Goal: Task Accomplishment & Management: Manage account settings

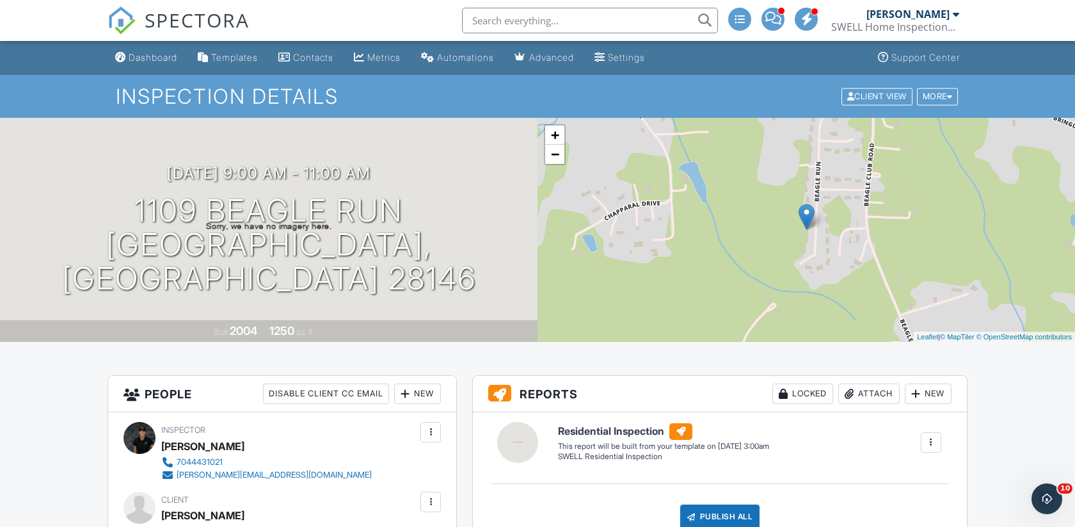
click at [521, 16] on input "text" at bounding box center [590, 21] width 256 height 26
type input "stein"
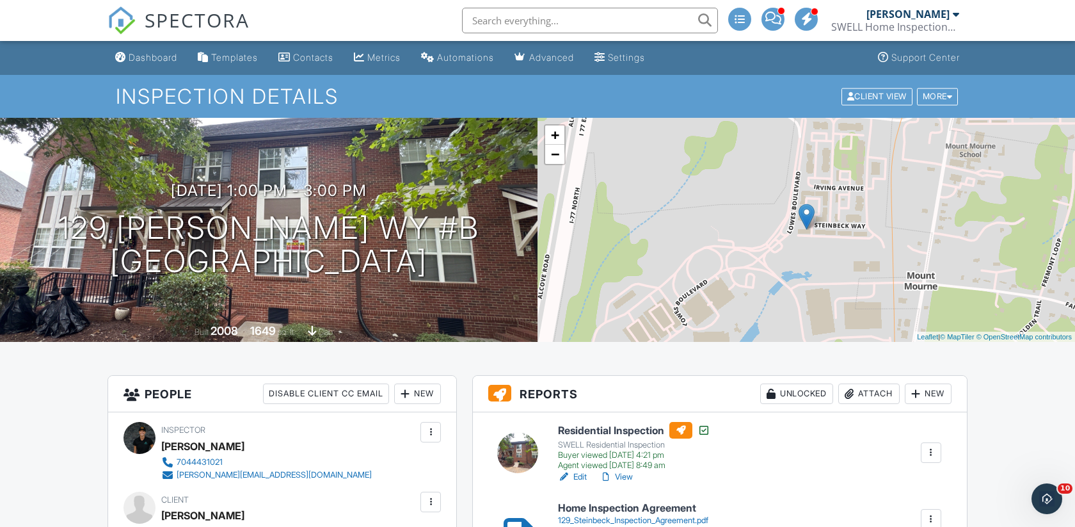
click at [527, 22] on input "text" at bounding box center [590, 21] width 256 height 26
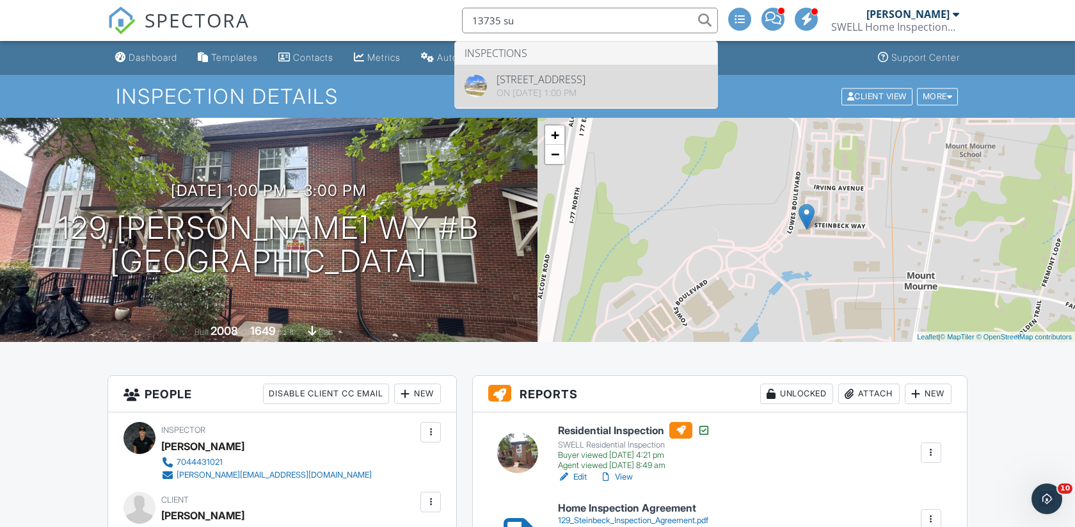
type input "13735 su"
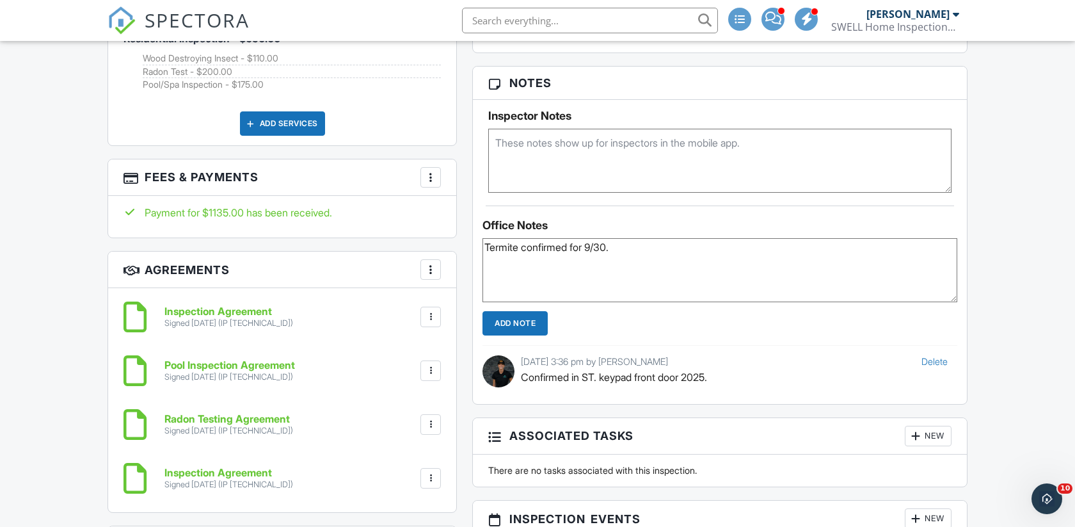
type textarea "Termite confirmed for 9/30."
click at [520, 326] on input "Add Note" at bounding box center [515, 323] width 65 height 24
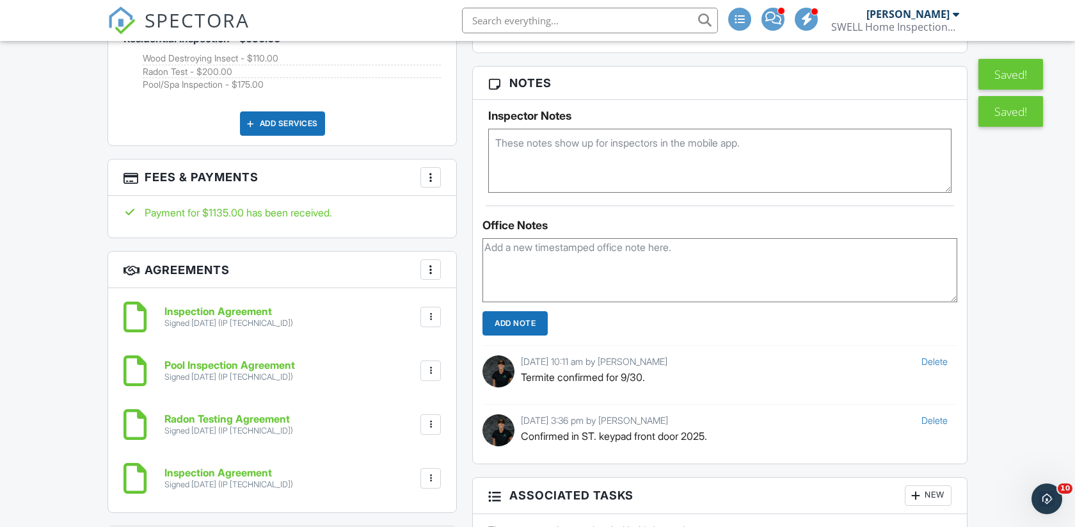
click at [547, 20] on input "text" at bounding box center [590, 21] width 256 height 26
type input "5016 celeste"
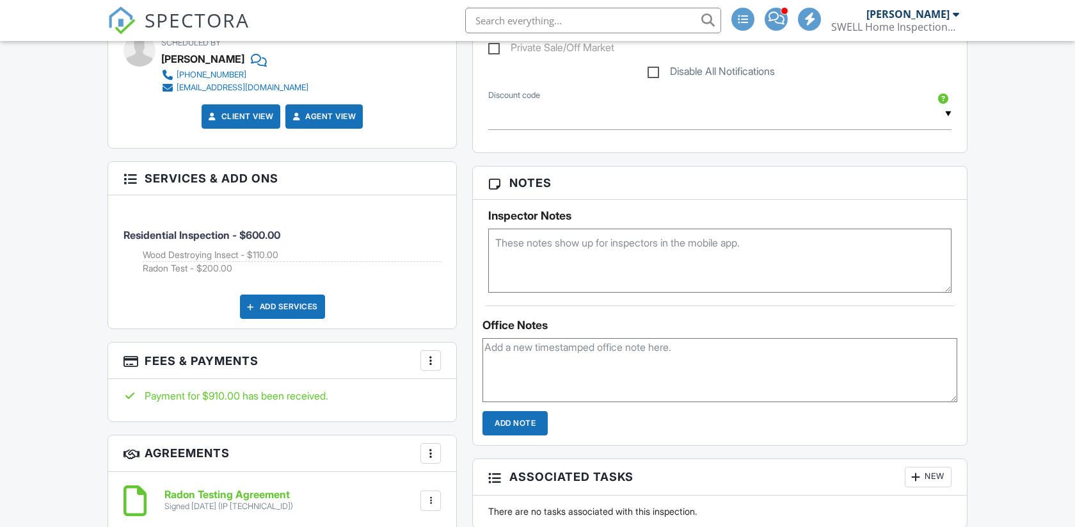
scroll to position [765, 0]
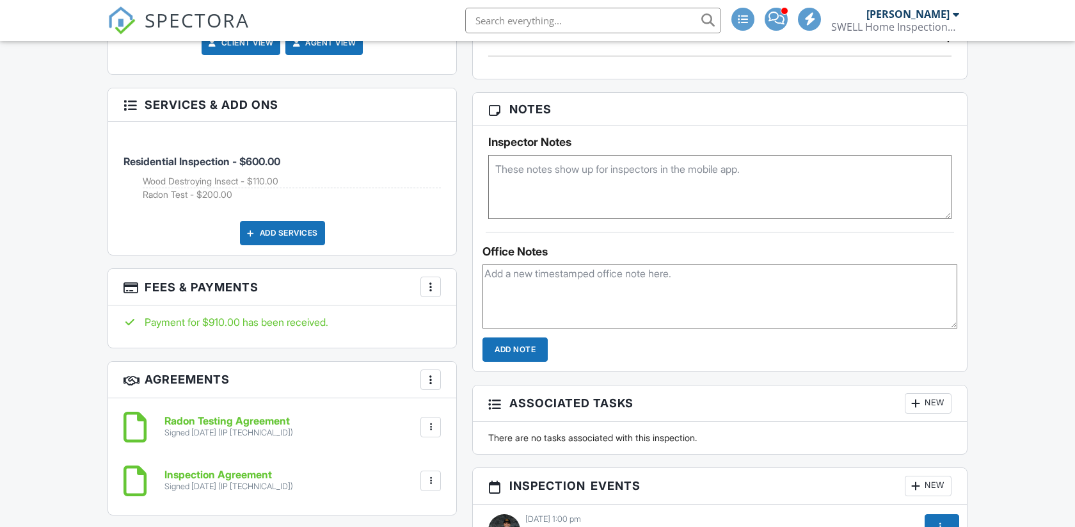
click at [599, 280] on textarea at bounding box center [720, 296] width 475 height 64
type textarea "Termite conirmed for 10/1."
click at [516, 349] on input "Add Note" at bounding box center [515, 349] width 65 height 24
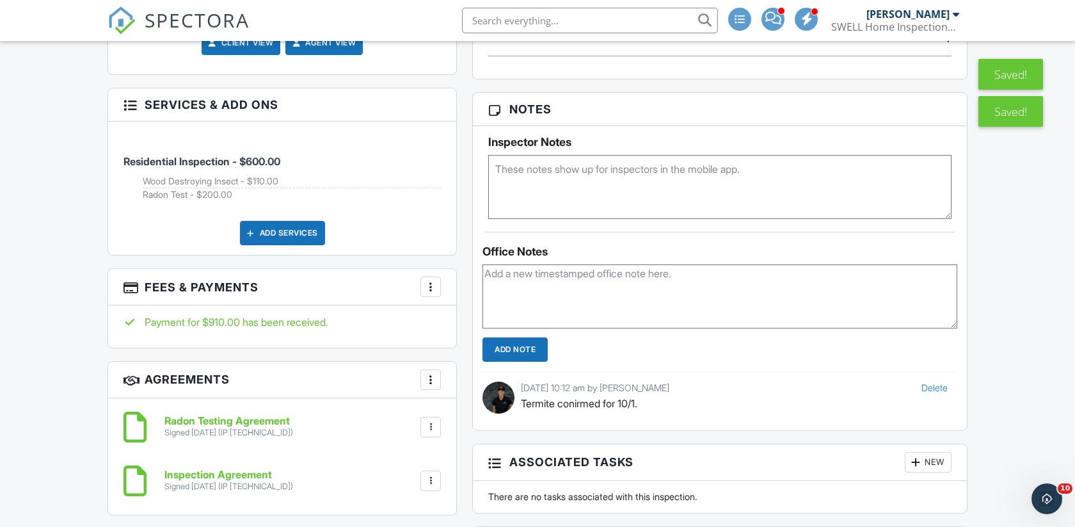
scroll to position [0, 0]
click at [540, 17] on input "text" at bounding box center [590, 21] width 256 height 26
type input "1012 mar"
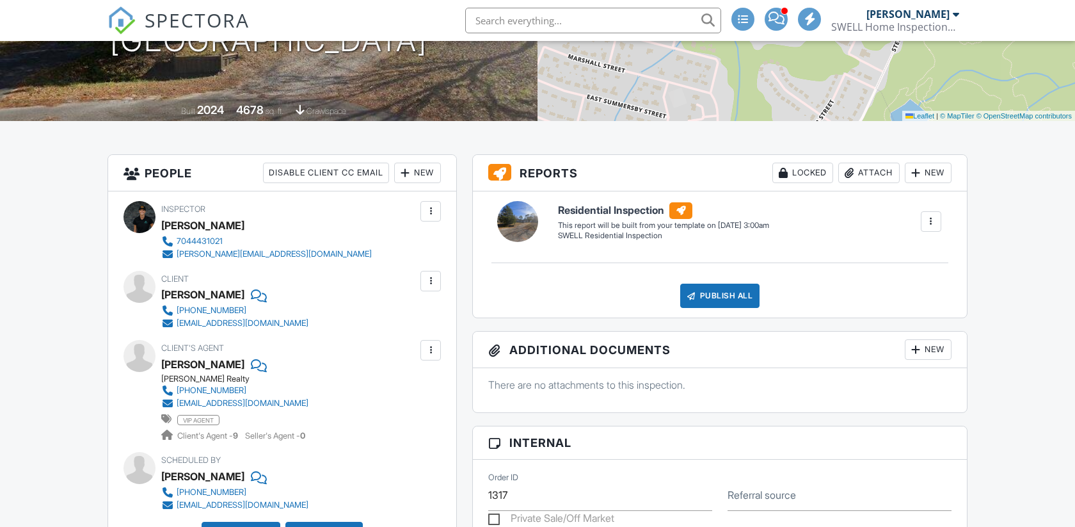
scroll to position [221, 0]
click at [863, 173] on div "Attach" at bounding box center [868, 173] width 61 height 20
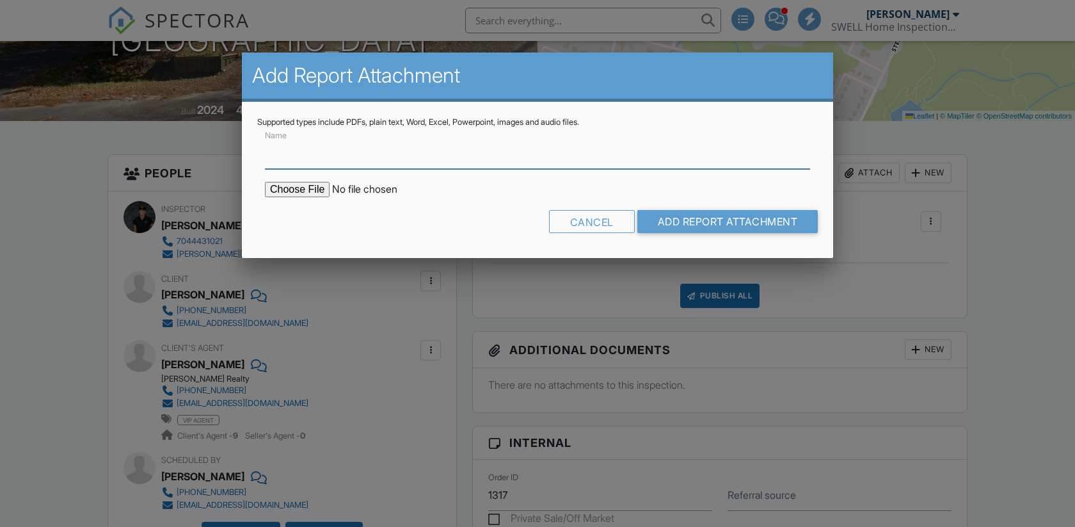
scroll to position [0, 0]
click at [308, 189] on input "file" at bounding box center [374, 189] width 218 height 15
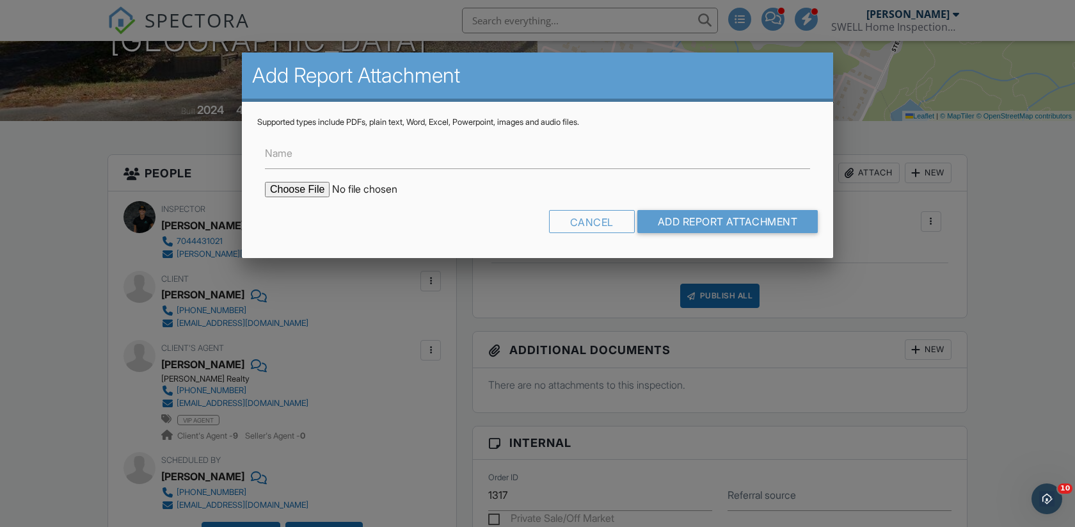
type input "C:\fakepath\WDI Report.pdf"
click at [405, 158] on input "Name" at bounding box center [537, 153] width 545 height 31
type input "WDIR - 100"
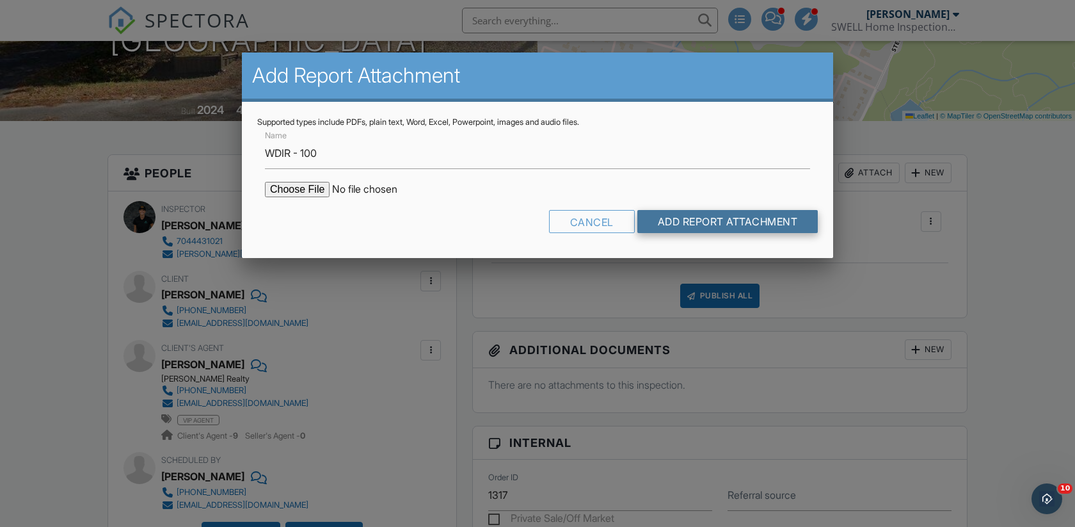
click at [690, 221] on input "Add Report Attachment" at bounding box center [727, 221] width 181 height 23
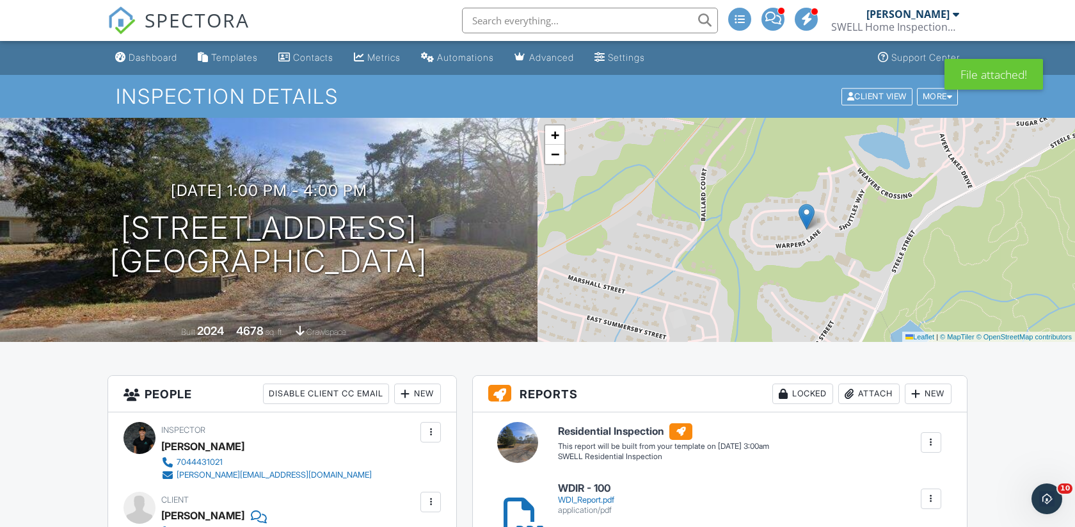
click at [571, 21] on input "text" at bounding box center [590, 21] width 256 height 26
type input "5128 valley"
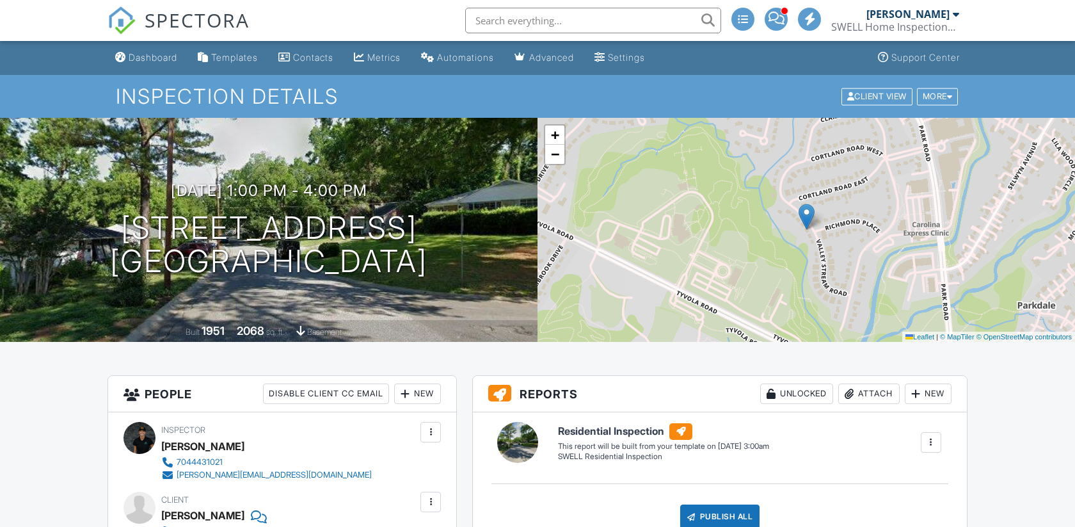
click at [861, 383] on div "Attach" at bounding box center [868, 393] width 61 height 20
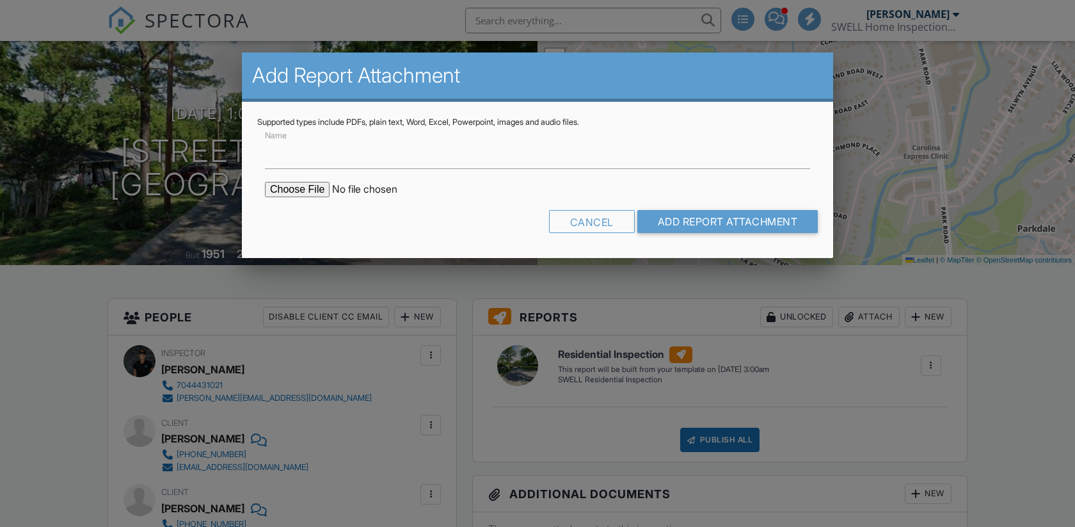
click at [321, 189] on input "file" at bounding box center [374, 189] width 218 height 15
type input "C:\fakepath\WDI Report (1).pdf"
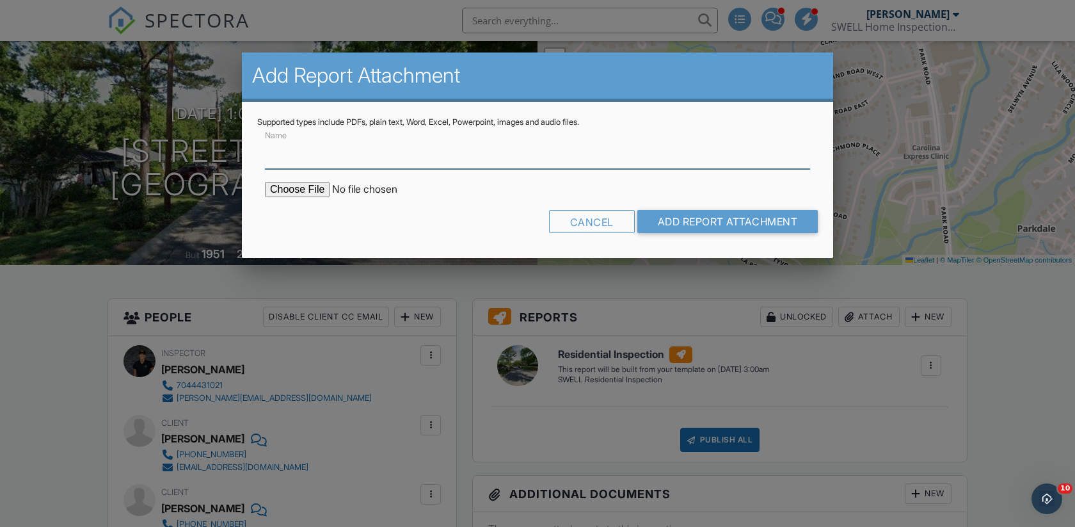
click at [311, 153] on input "Name" at bounding box center [537, 153] width 545 height 31
type input "WDIR - 100"
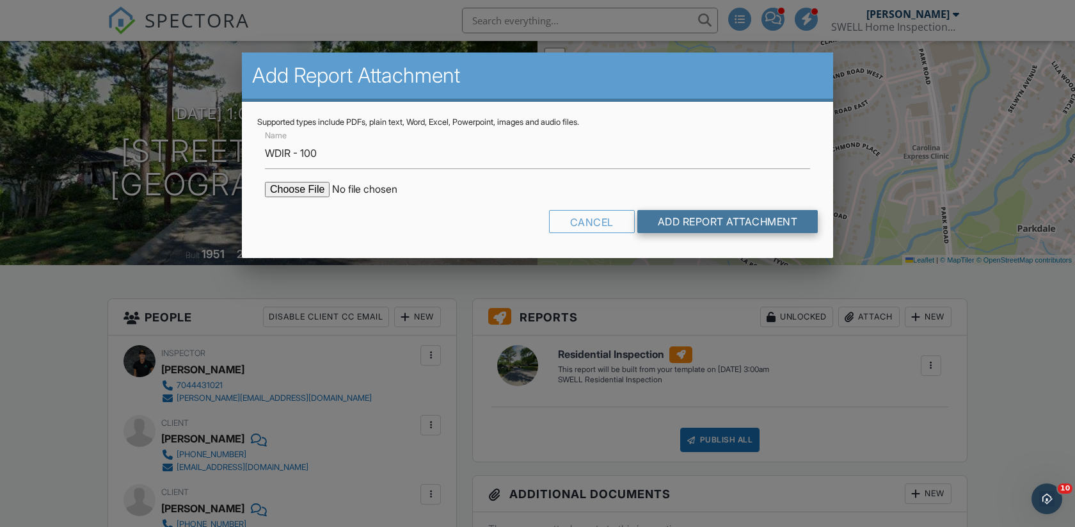
click at [690, 227] on input "Add Report Attachment" at bounding box center [727, 221] width 181 height 23
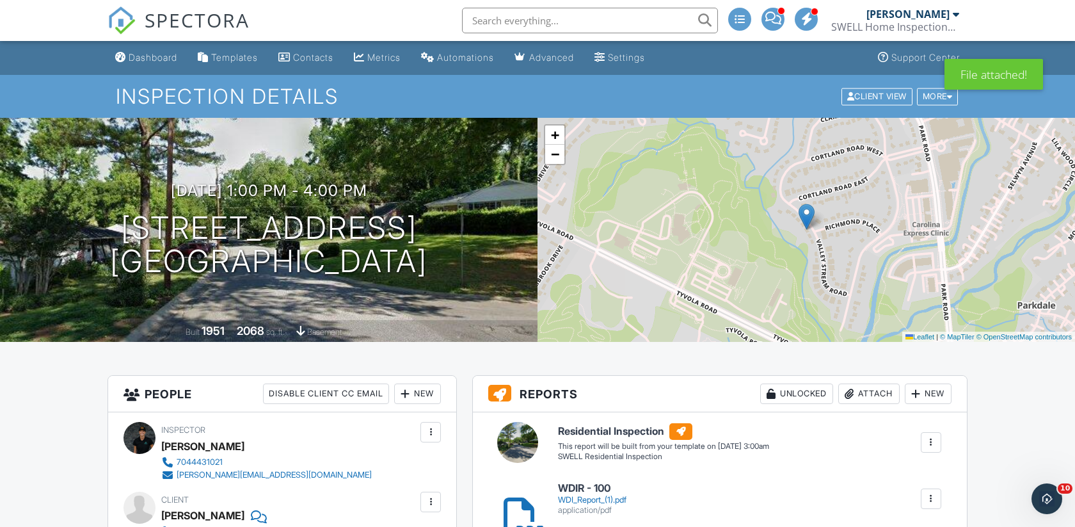
click at [548, 17] on input "text" at bounding box center [590, 21] width 256 height 26
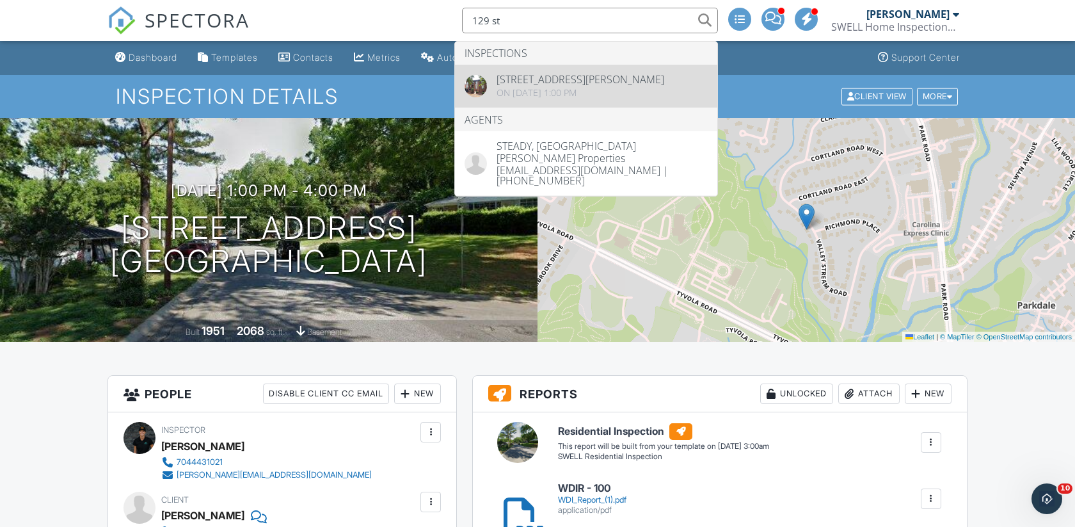
type input "129 st"
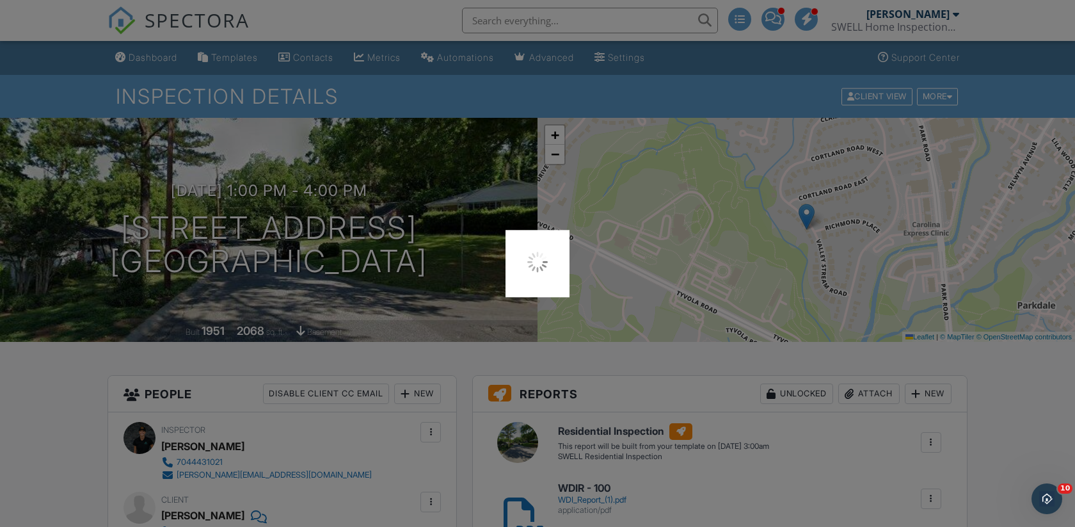
scroll to position [46, 0]
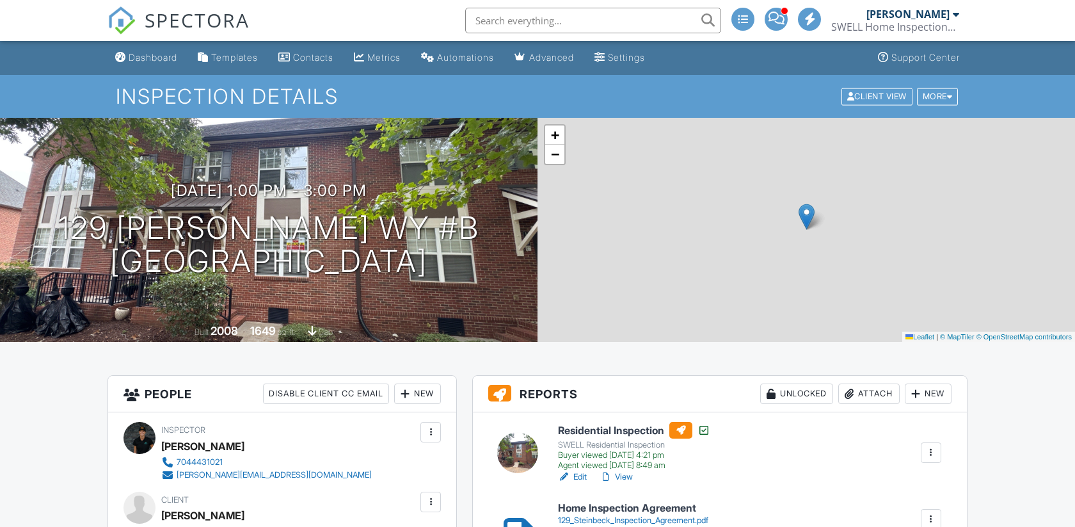
click at [871, 383] on div "Attach" at bounding box center [868, 393] width 61 height 20
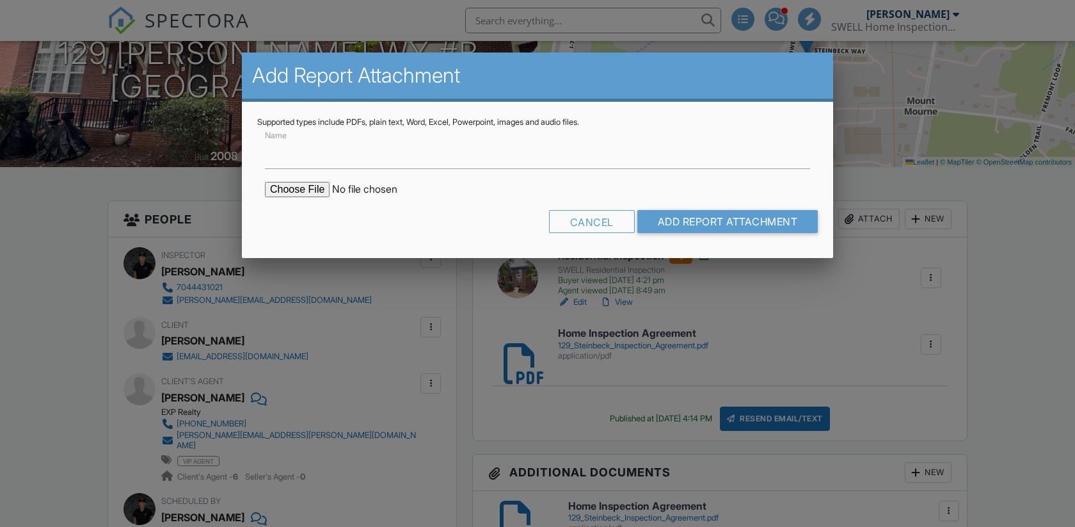
click at [326, 190] on input "file" at bounding box center [374, 189] width 218 height 15
type input "C:\fakepath\129 Steinbeck Way Unit B.pdf"
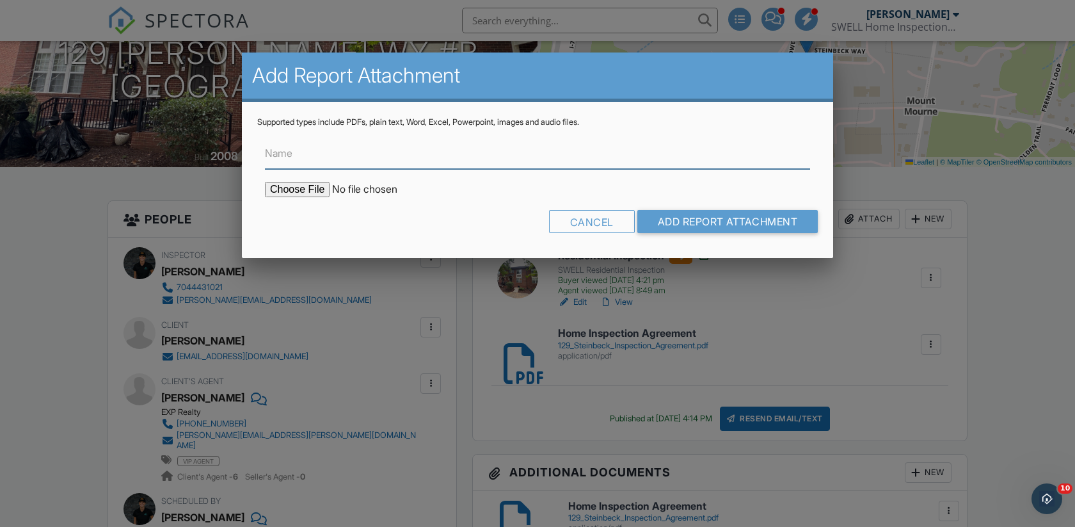
click at [356, 154] on input "Name" at bounding box center [537, 153] width 545 height 31
type input "Radon Report"
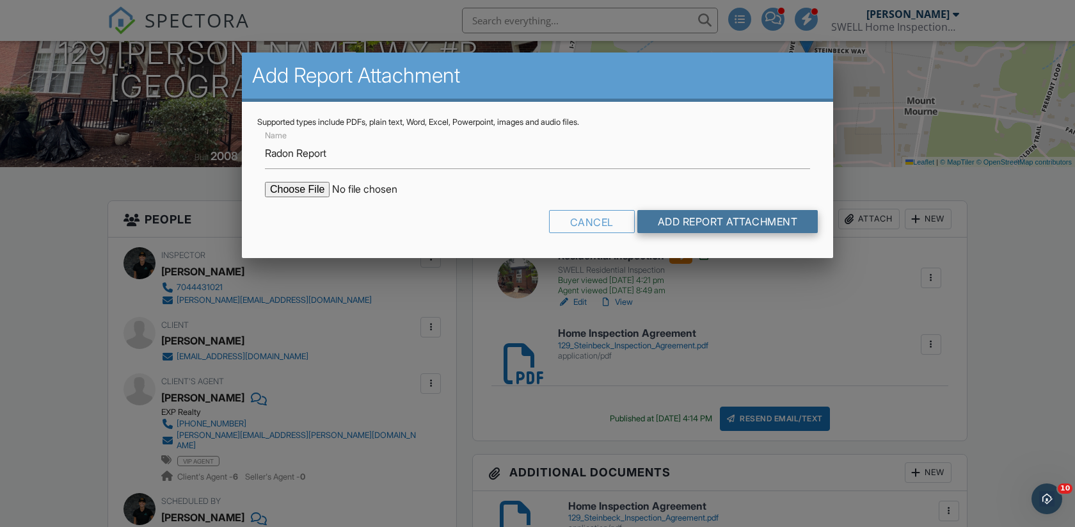
click at [694, 225] on input "Add Report Attachment" at bounding box center [727, 221] width 181 height 23
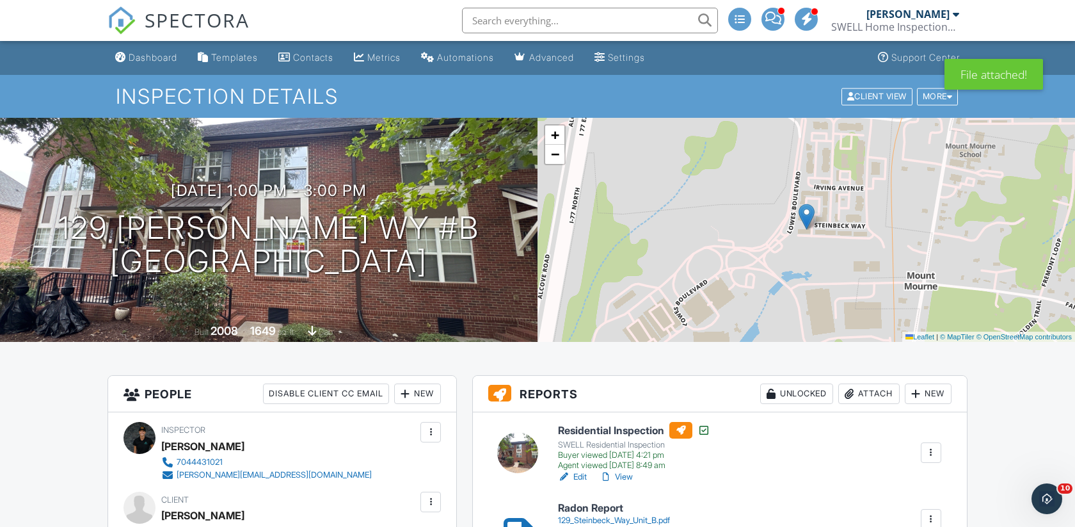
click at [504, 17] on input "text" at bounding box center [590, 21] width 256 height 26
type input "2190 cat"
click at [522, 20] on input "2190 cat" at bounding box center [590, 21] width 256 height 26
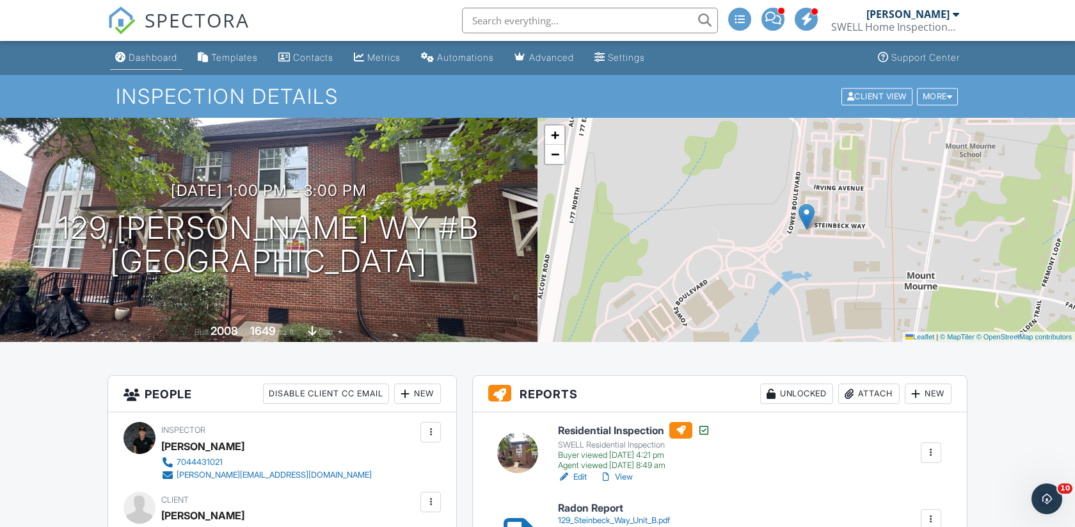
click at [165, 56] on div "Dashboard" at bounding box center [153, 57] width 49 height 11
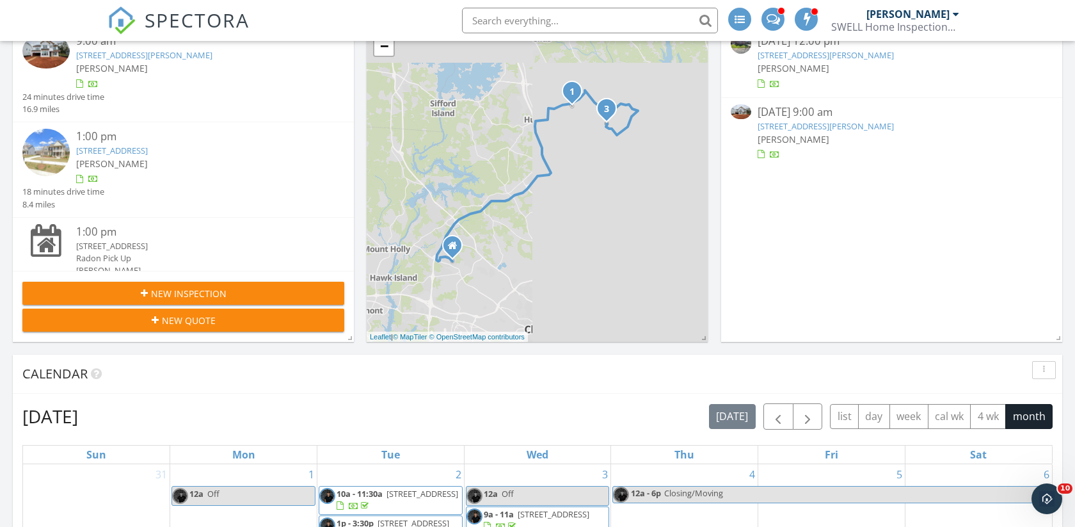
scroll to position [176, 0]
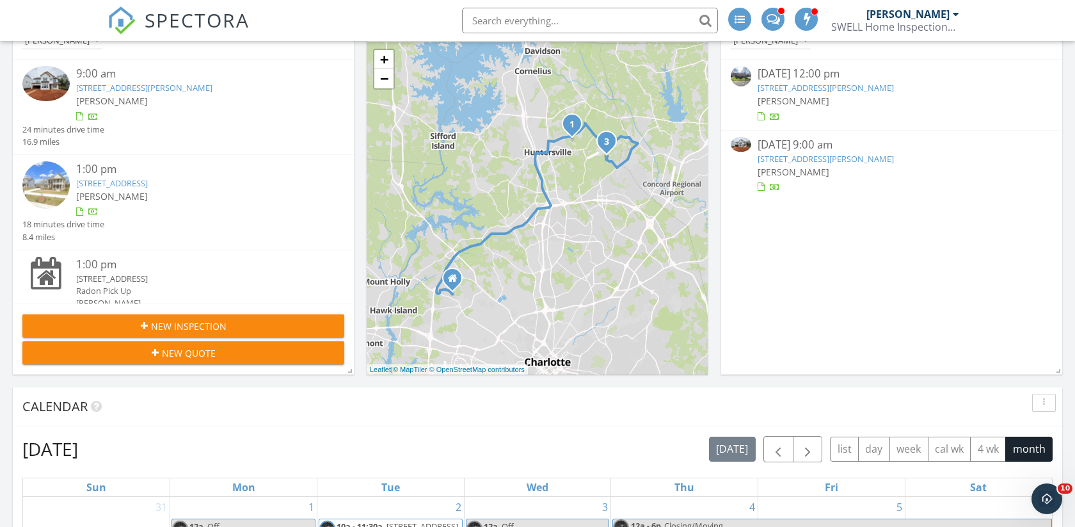
click at [207, 326] on span "New Inspection" at bounding box center [189, 325] width 76 height 13
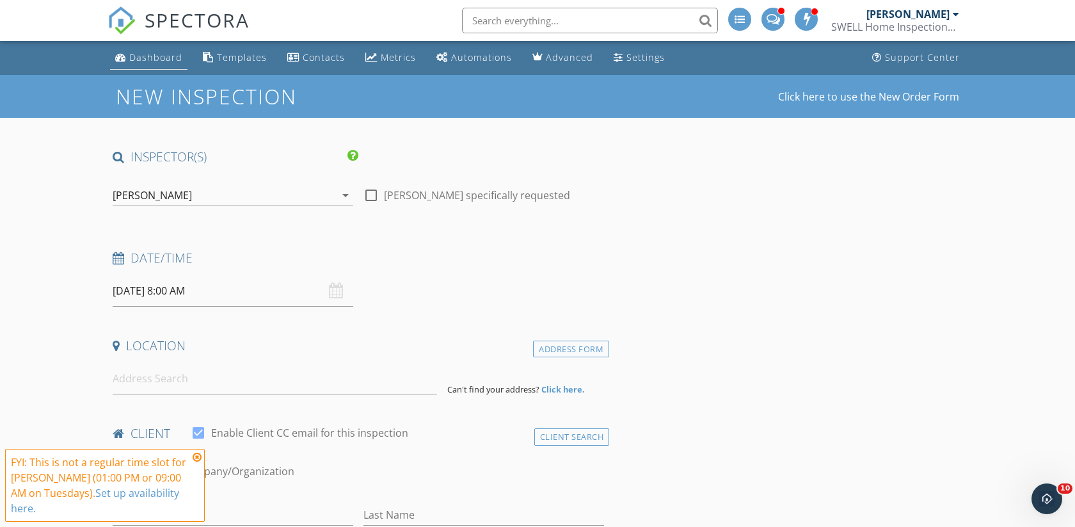
click at [169, 50] on link "Dashboard" at bounding box center [148, 58] width 77 height 24
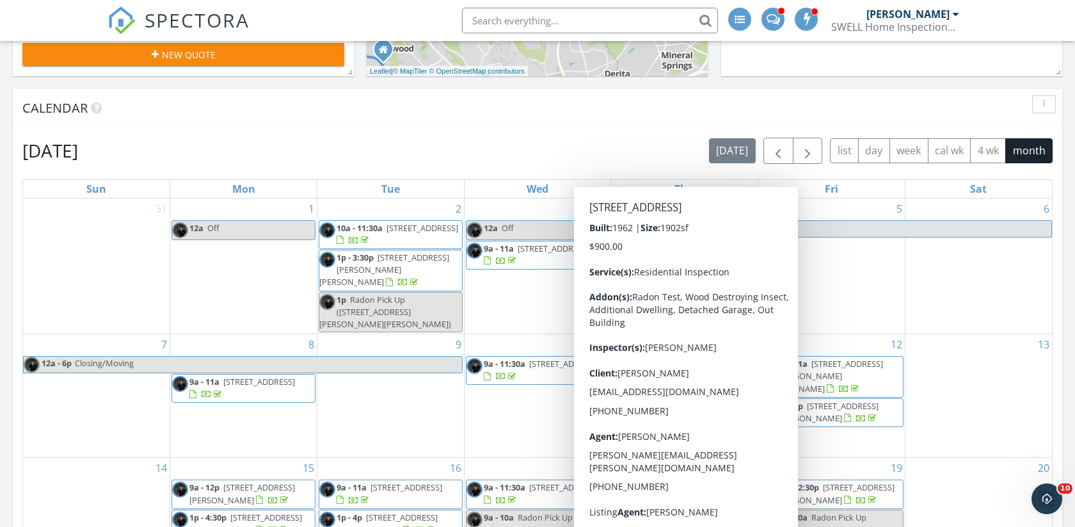
scroll to position [463, 0]
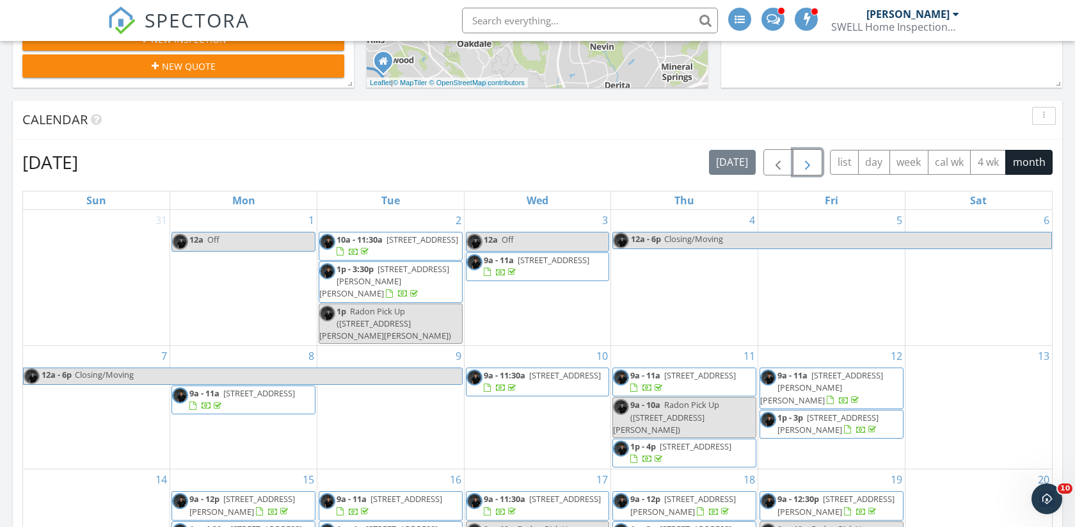
click at [814, 170] on span "button" at bounding box center [807, 162] width 15 height 15
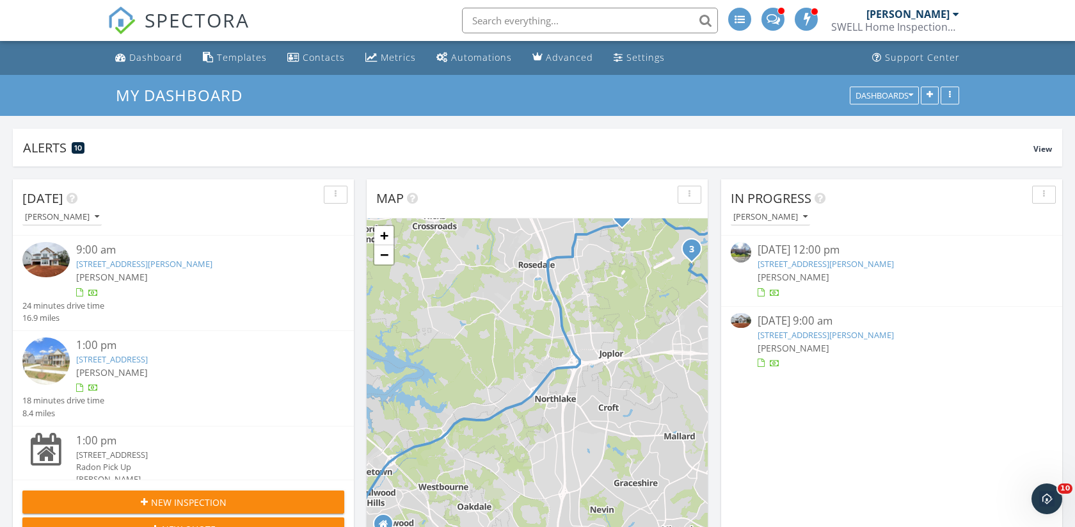
scroll to position [36, 0]
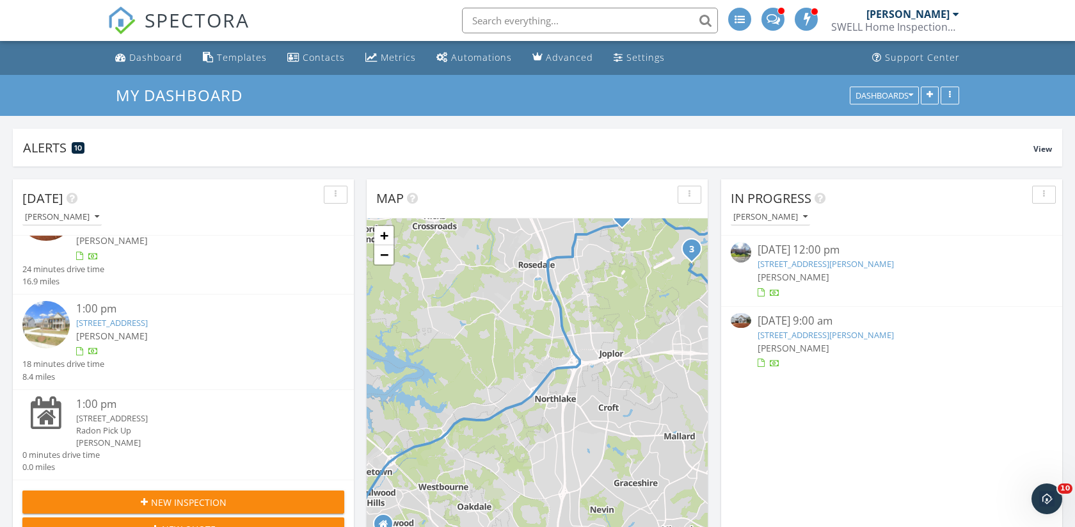
click at [163, 504] on span "New Inspection" at bounding box center [189, 501] width 76 height 13
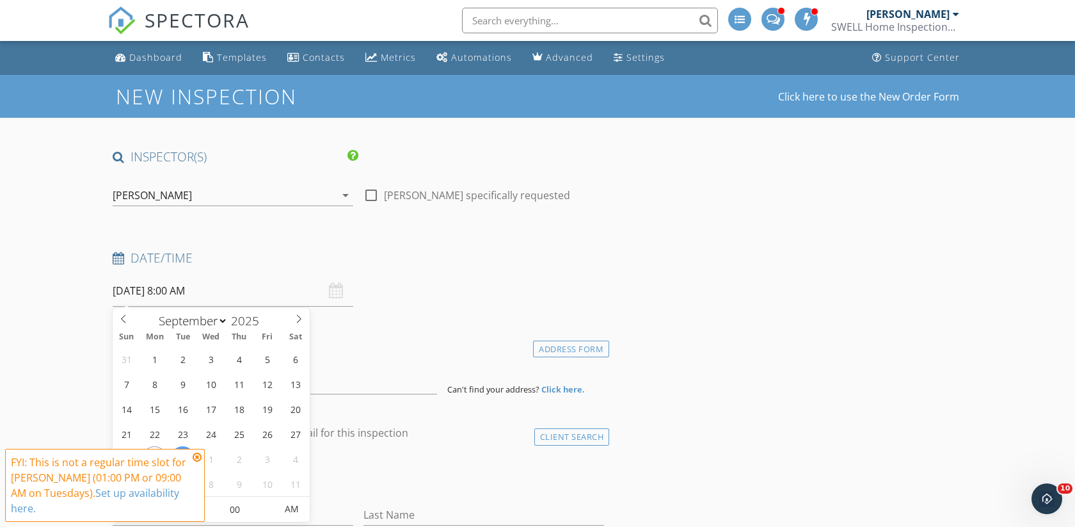
click at [161, 297] on input "09/30/2025 8:00 AM" at bounding box center [233, 290] width 241 height 31
select select "9"
click at [300, 314] on icon at bounding box center [298, 318] width 9 height 9
type input "10/09/2025 8:00 AM"
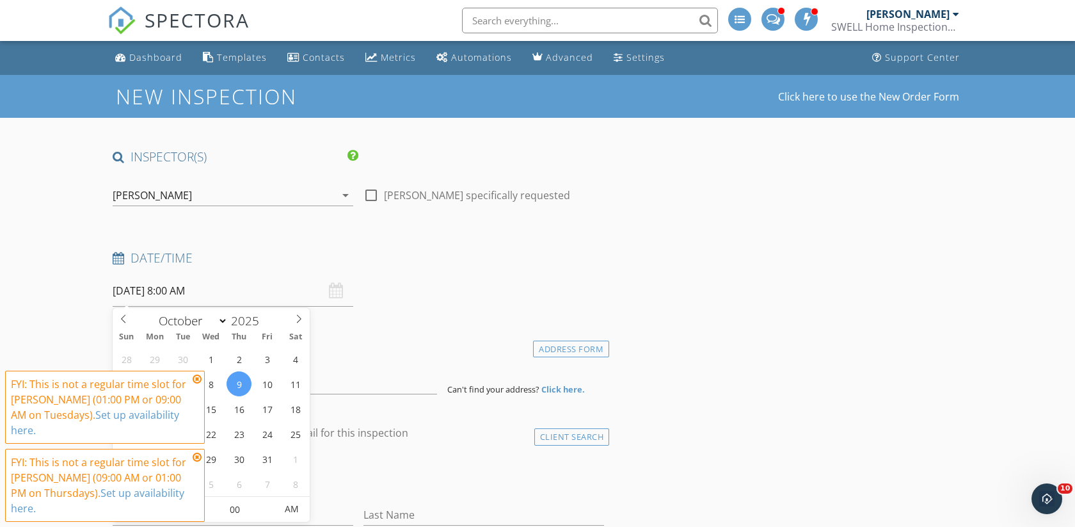
click at [197, 458] on icon at bounding box center [197, 457] width 9 height 10
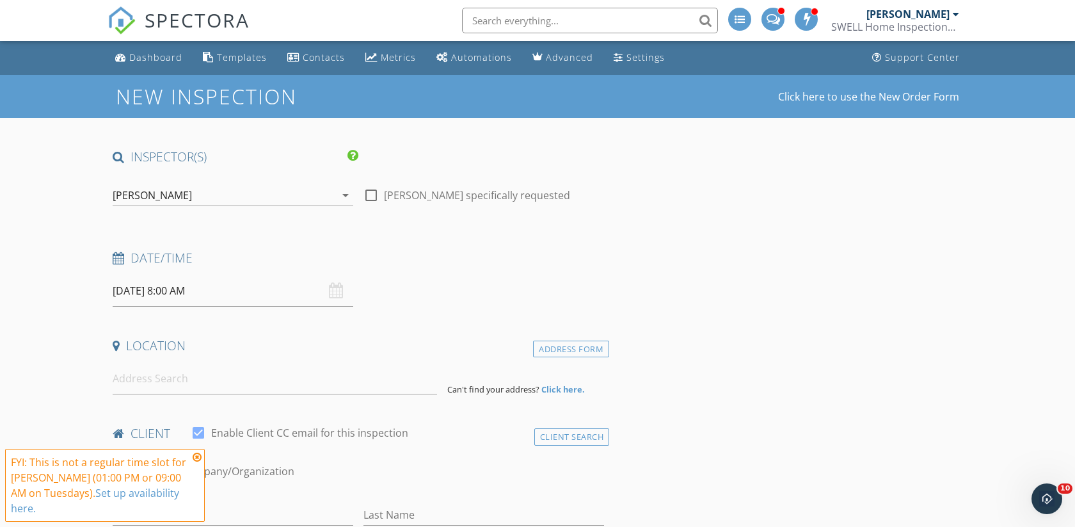
click at [205, 283] on input "10/09/2025 8:00 AM" at bounding box center [233, 290] width 241 height 31
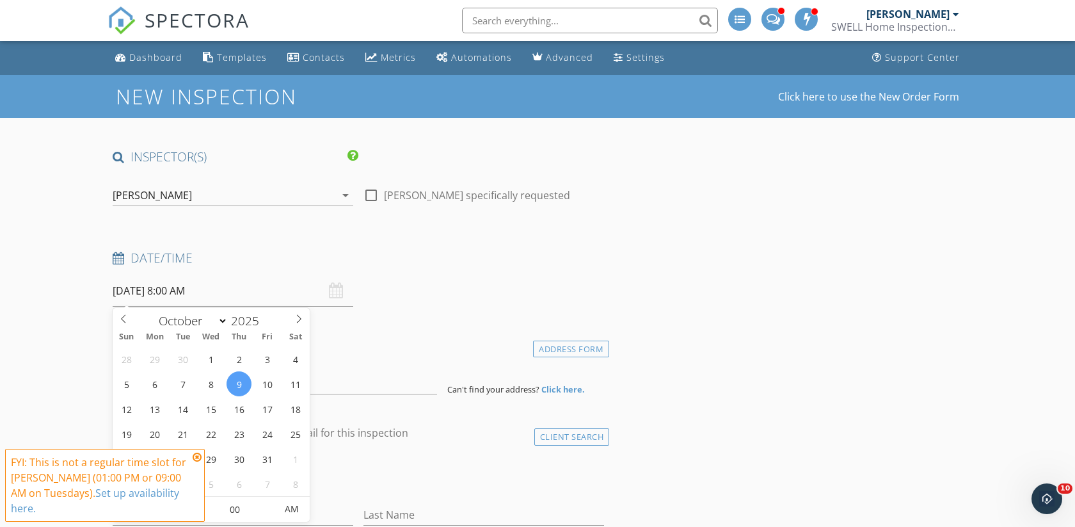
click at [197, 456] on icon at bounding box center [197, 457] width 9 height 10
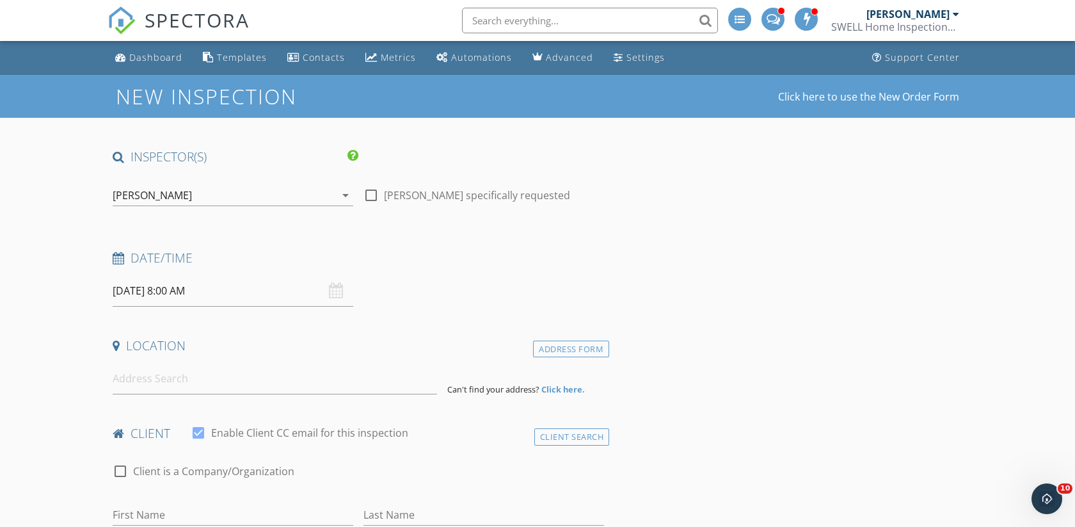
click at [187, 290] on input "10/09/2025 8:00 AM" at bounding box center [233, 290] width 241 height 31
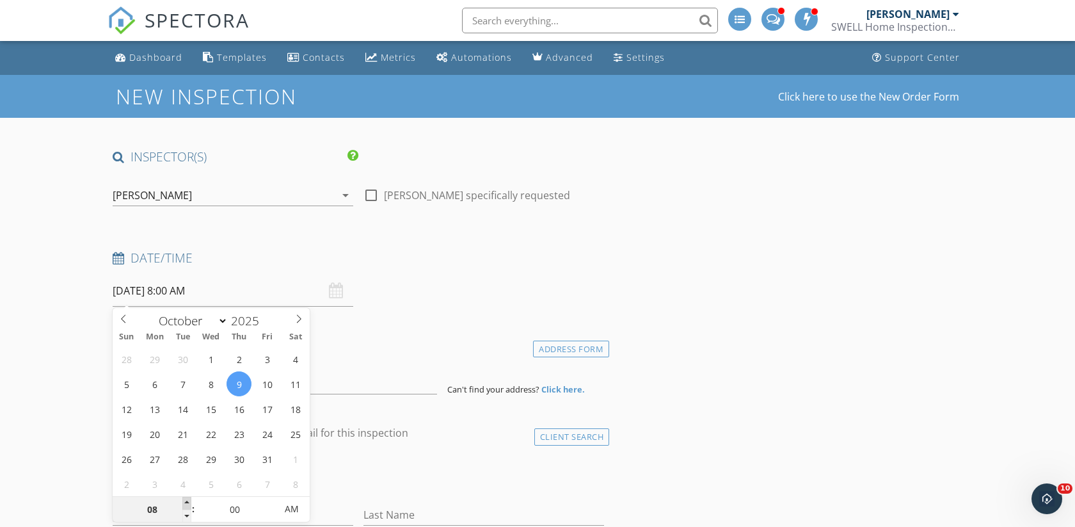
type input "09"
type input "10/09/2025 9:00 AM"
click at [188, 503] on span at bounding box center [186, 503] width 9 height 13
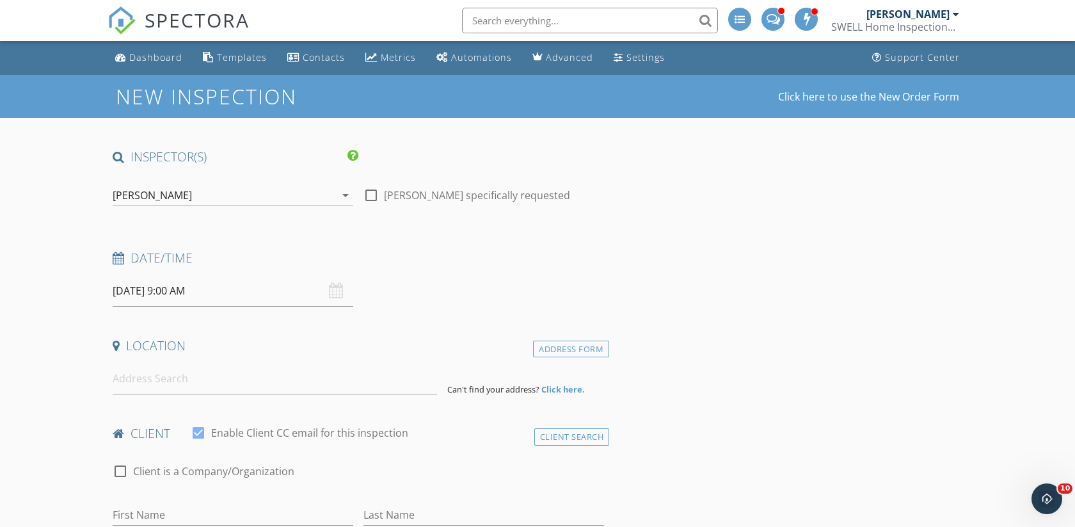
click at [409, 299] on div "Date/Time 10/09/2025 9:00 AM" at bounding box center [359, 278] width 502 height 57
click at [212, 366] on input at bounding box center [275, 378] width 324 height 31
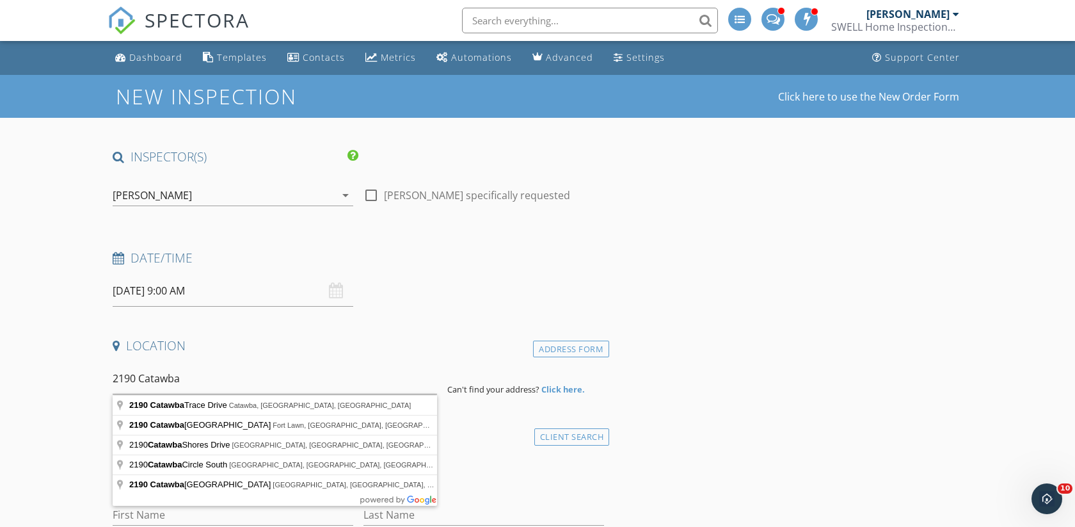
type input "2190 Catawba Trace Drive, Catawba, NC, USA"
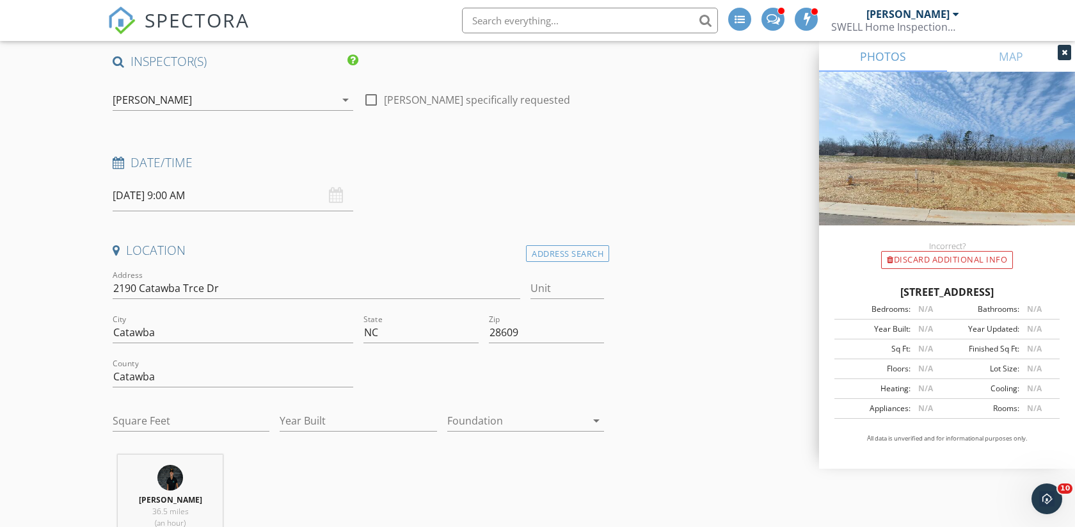
scroll to position [97, 0]
click at [1062, 55] on icon at bounding box center [1065, 53] width 6 height 8
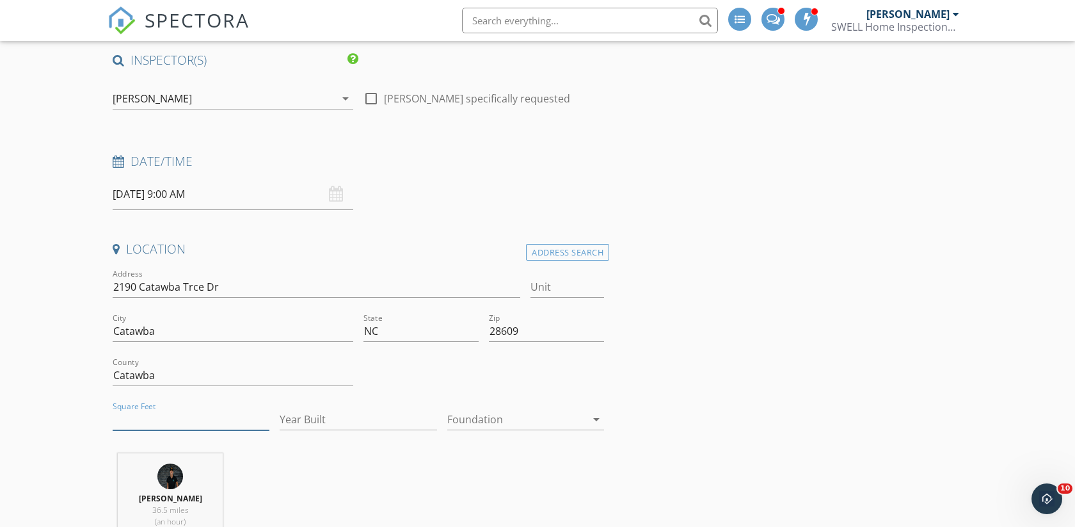
click at [188, 420] on input "Square Feet" at bounding box center [191, 419] width 157 height 21
click at [308, 413] on input "Year Built" at bounding box center [358, 419] width 157 height 21
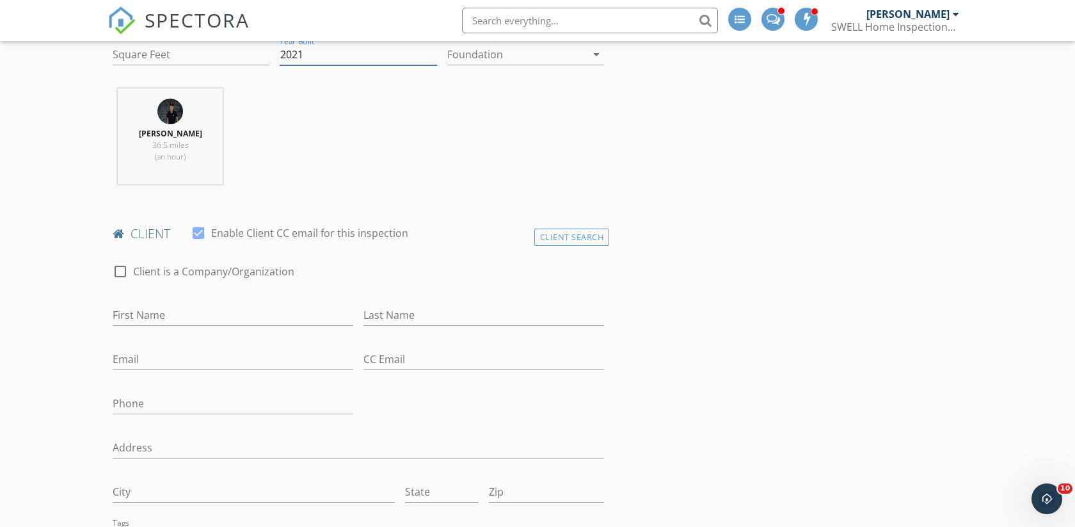
scroll to position [476, 0]
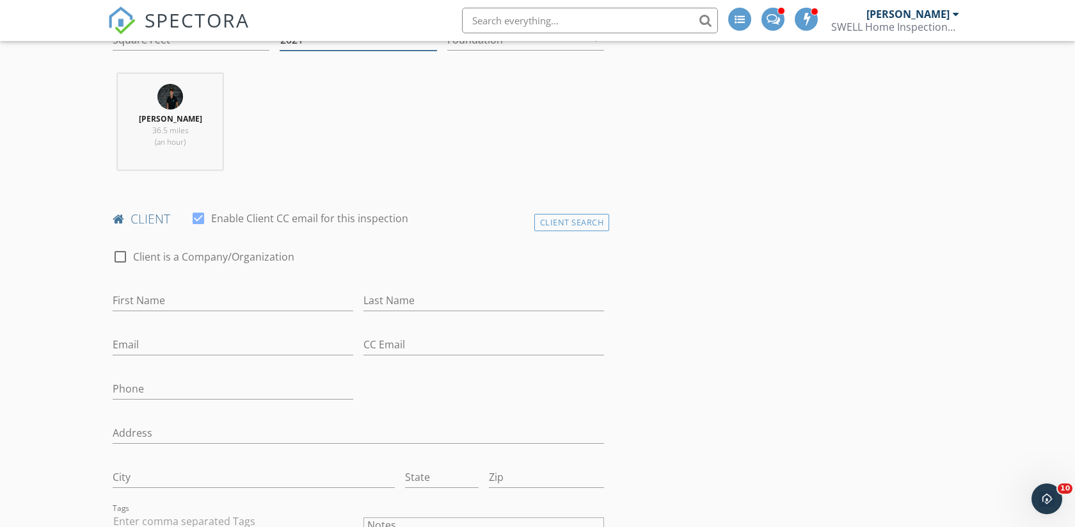
type input "2021"
click at [173, 336] on input "Email" at bounding box center [233, 344] width 241 height 21
paste input "Email leejtpi@gmail.com"
click at [142, 346] on input "Email leejtpi@gmail.com" at bounding box center [233, 344] width 241 height 21
type input "leejtpi@gmail.com"
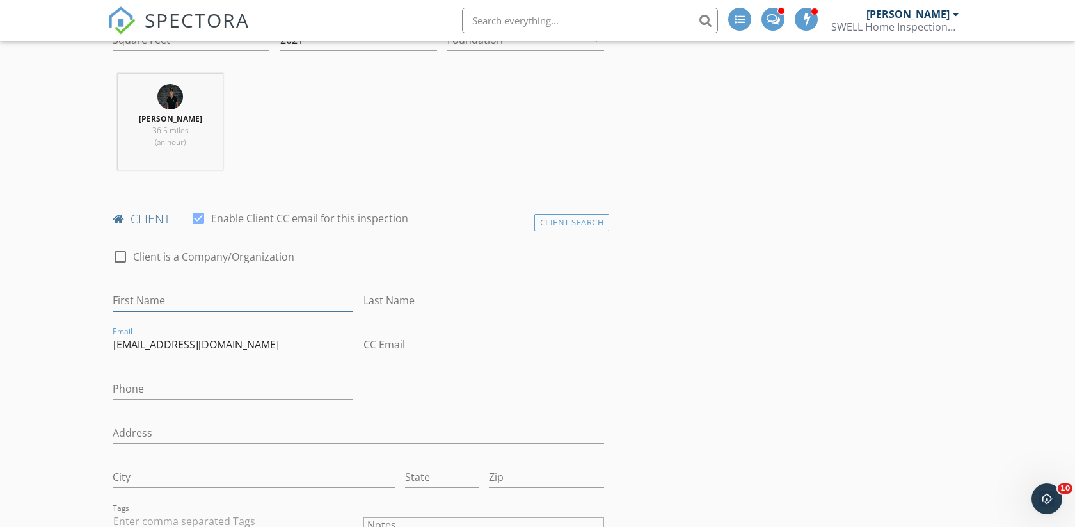
click at [197, 298] on input "First Name" at bounding box center [233, 300] width 241 height 21
type input "Lee"
type input "Johnson"
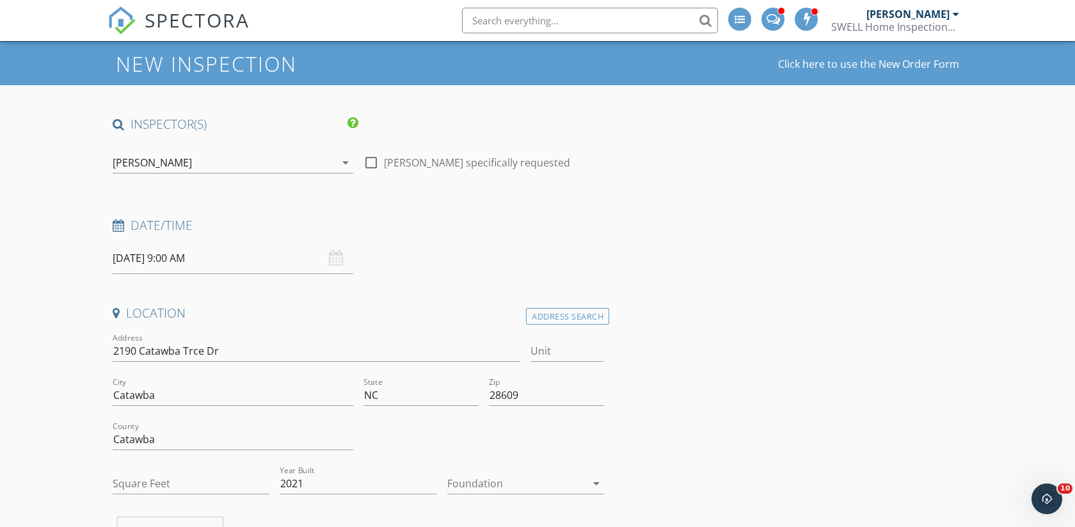
scroll to position [0, 0]
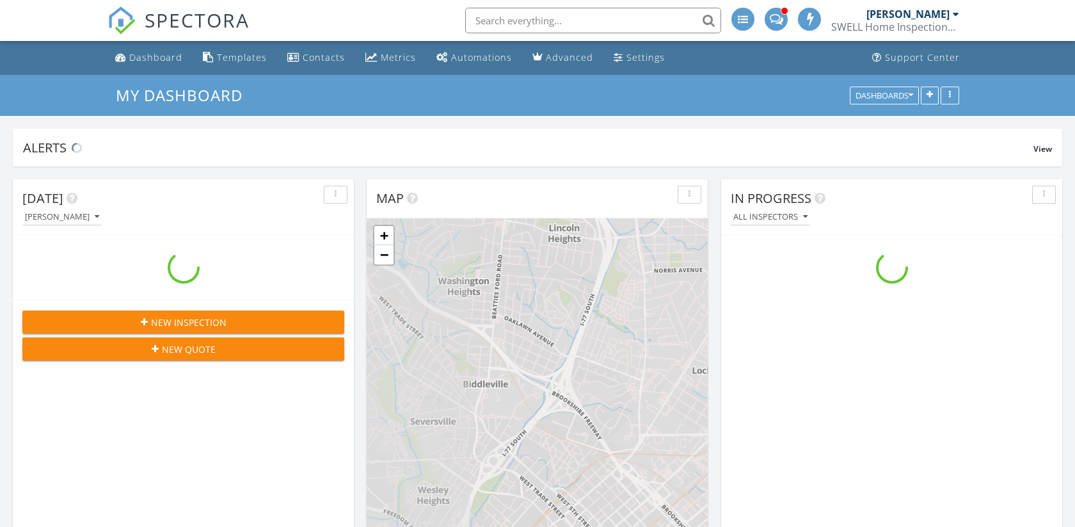
click at [510, 28] on input "text" at bounding box center [593, 21] width 256 height 26
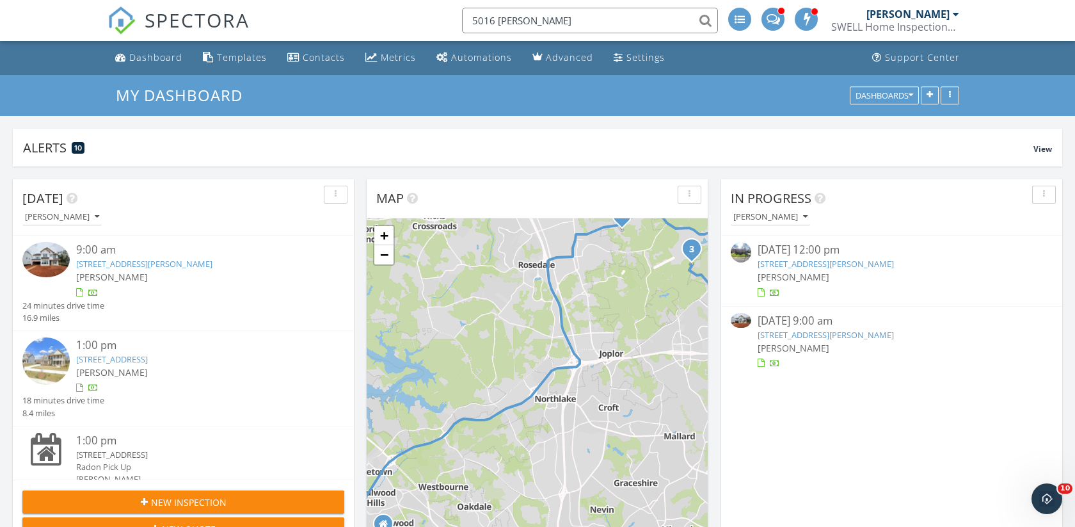
type input "5016 celeste"
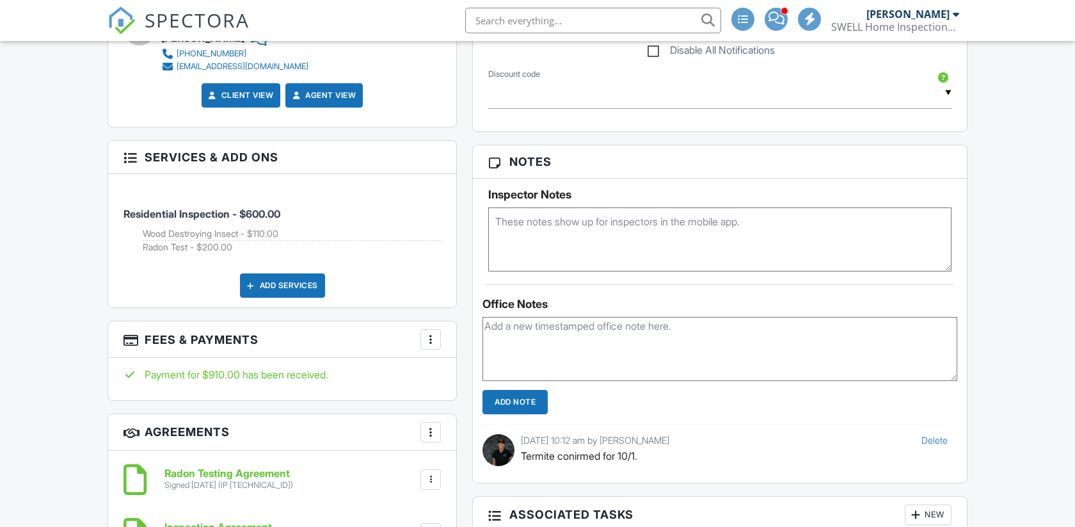
scroll to position [747, 0]
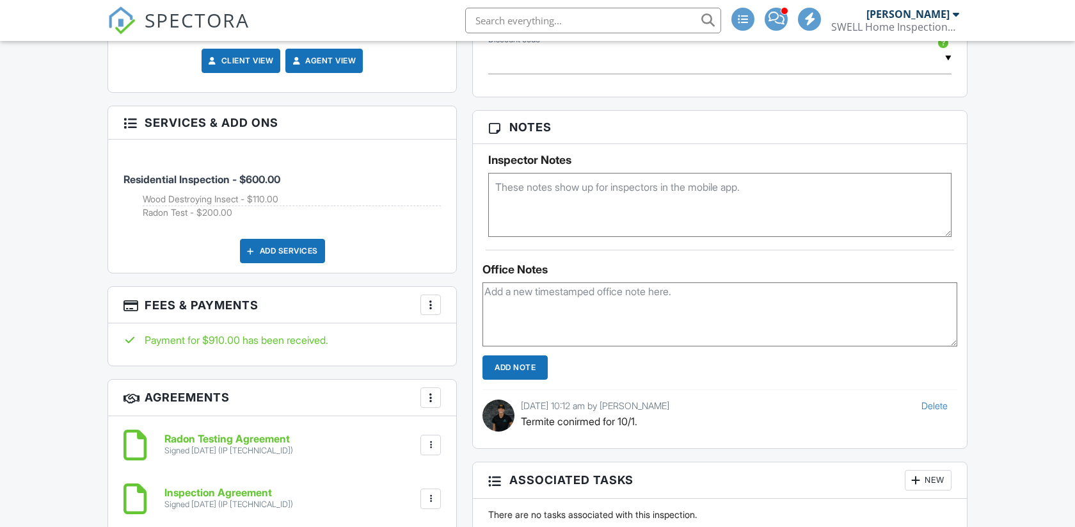
click at [523, 316] on textarea at bounding box center [720, 314] width 475 height 64
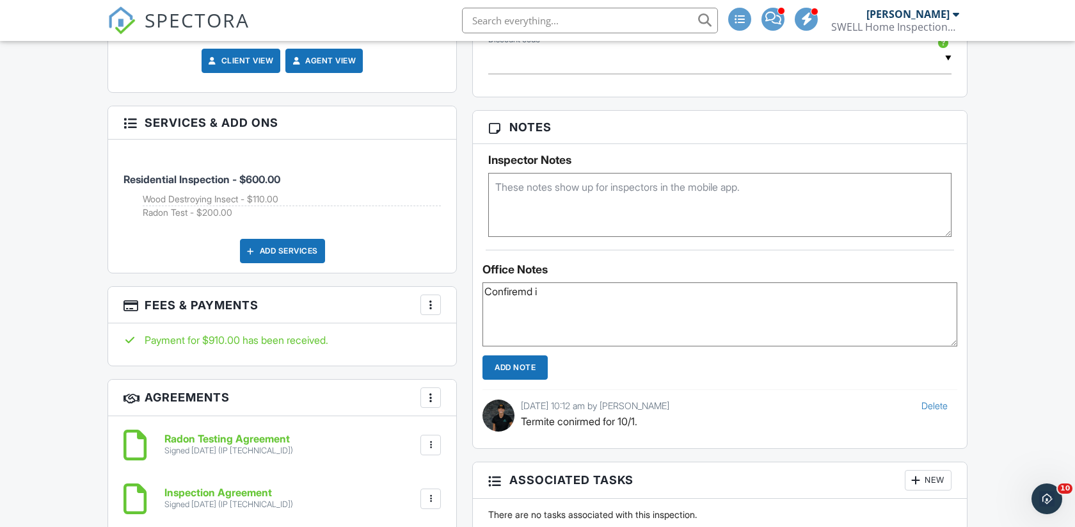
scroll to position [0, 0]
type textarea "Confirmed in [GEOGRAPHIC_DATA] 4949 front door."
click at [516, 365] on input "Add Note" at bounding box center [515, 367] width 65 height 24
